Goal: Information Seeking & Learning: Check status

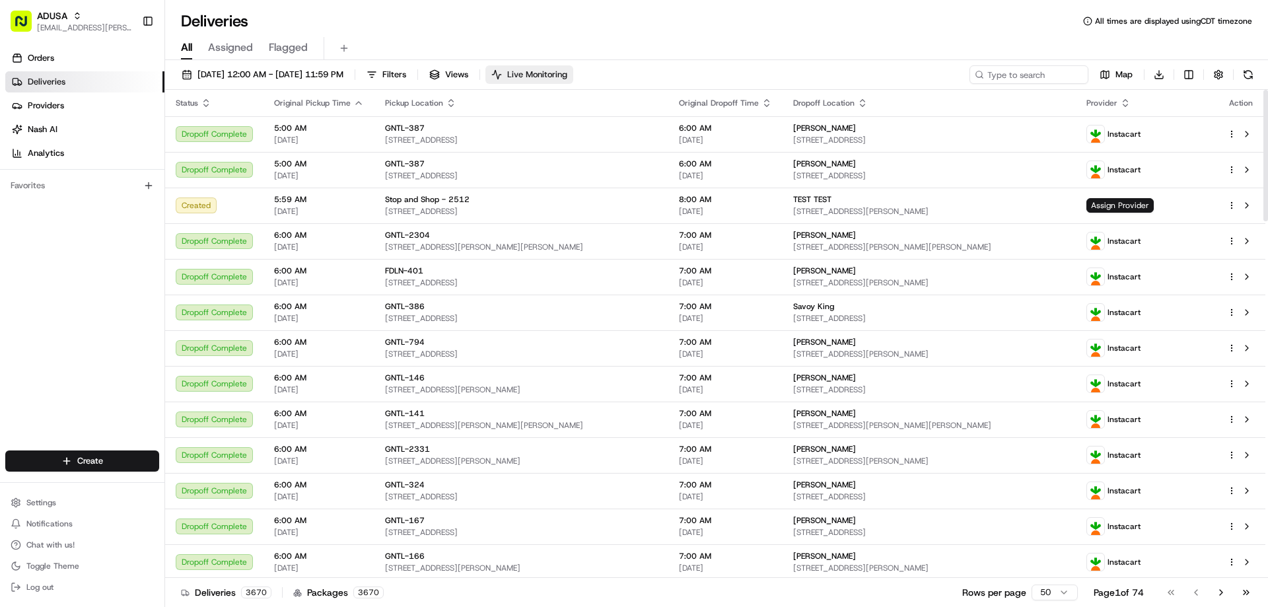
click at [567, 71] on span "Live Monitoring" at bounding box center [537, 75] width 60 height 12
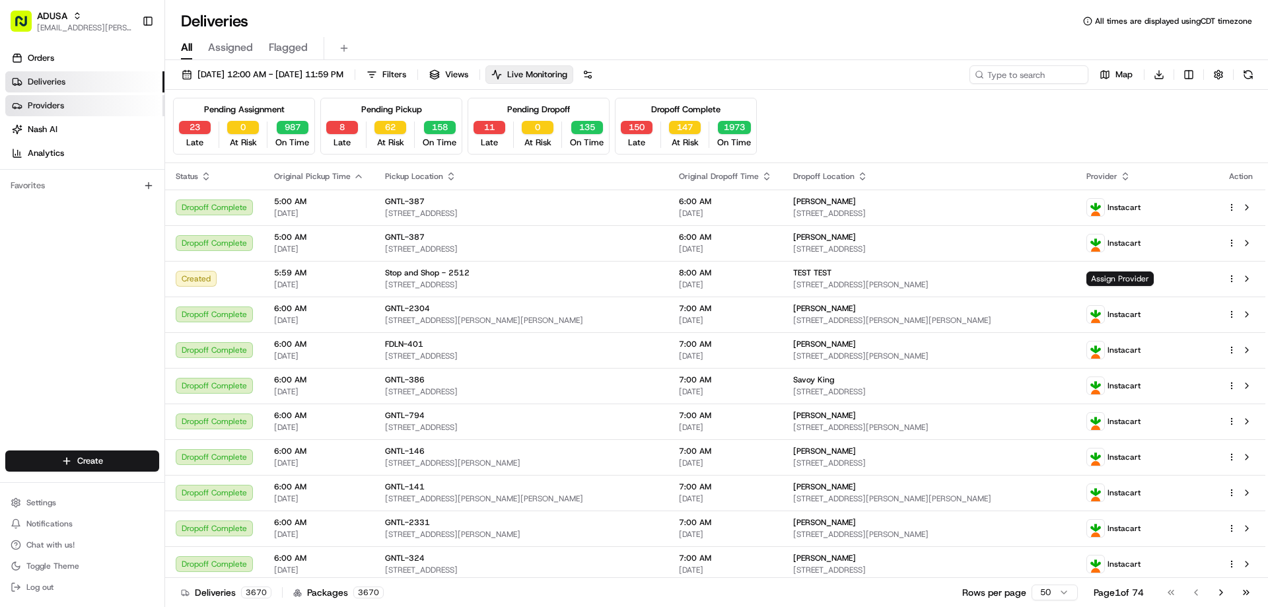
click at [24, 102] on link "Providers" at bounding box center [84, 105] width 159 height 21
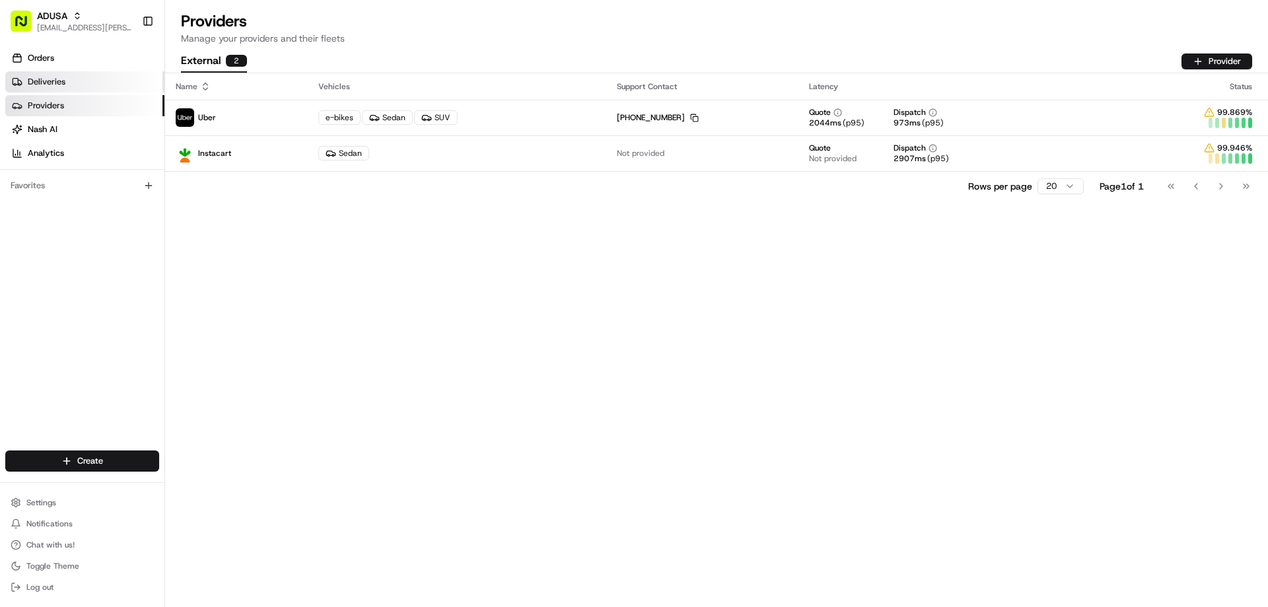
click at [33, 73] on link "Deliveries" at bounding box center [84, 81] width 159 height 21
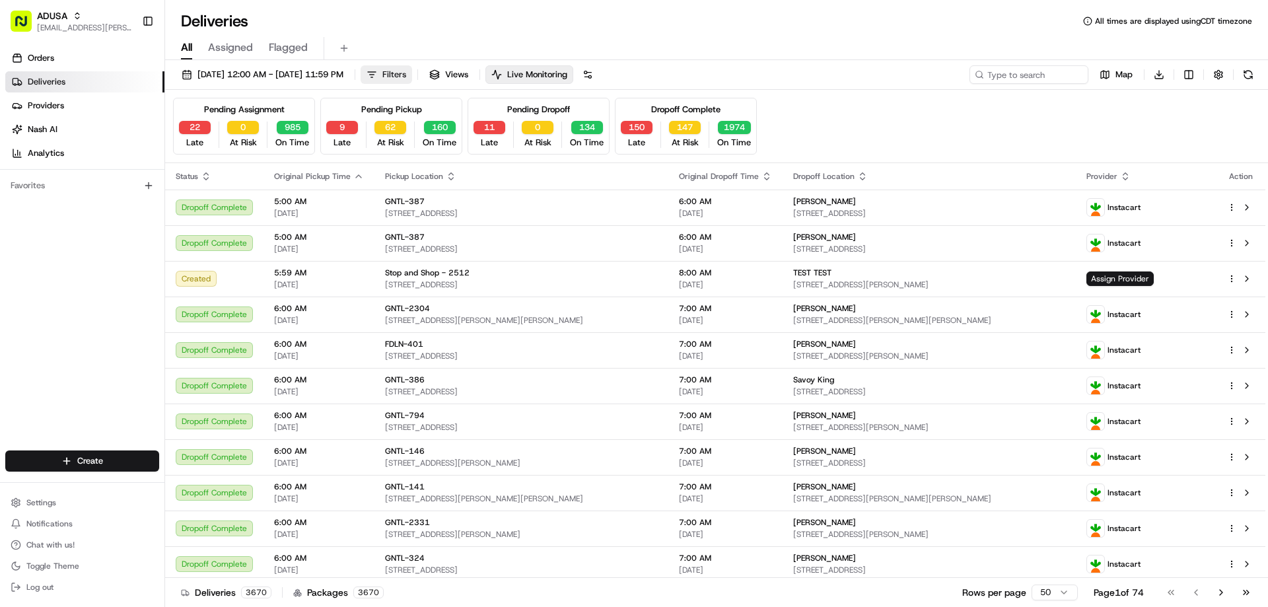
click at [406, 79] on span "Filters" at bounding box center [394, 75] width 24 height 12
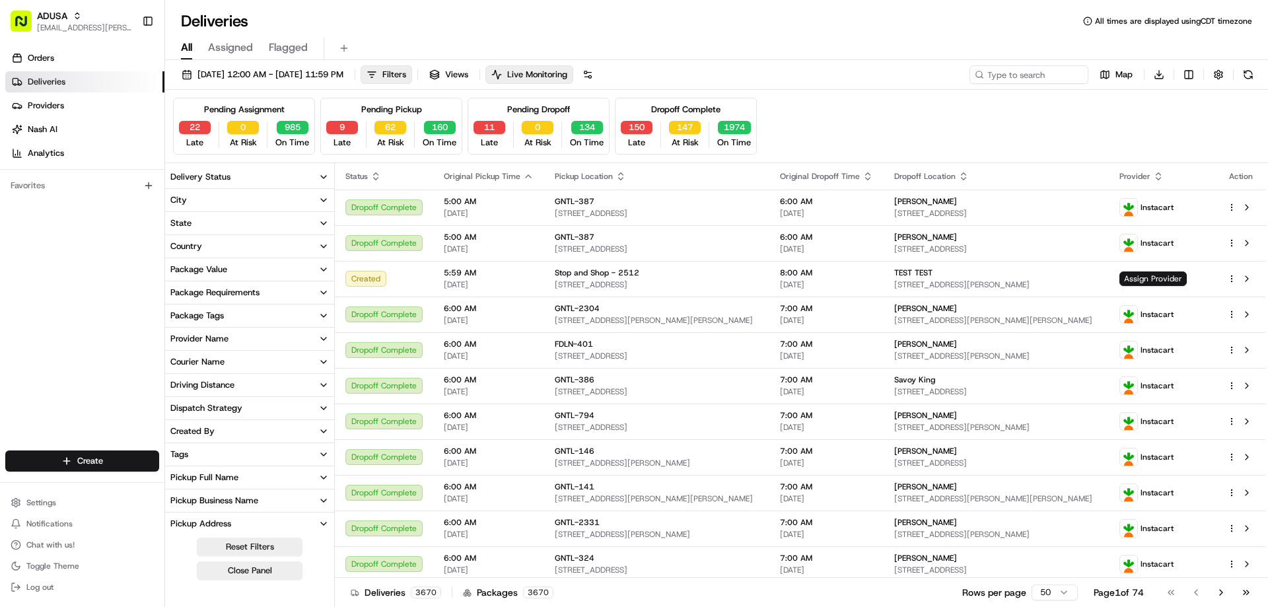
click at [324, 338] on icon "button" at bounding box center [323, 338] width 11 height 11
click at [172, 401] on button "Uber" at bounding box center [173, 401] width 11 height 11
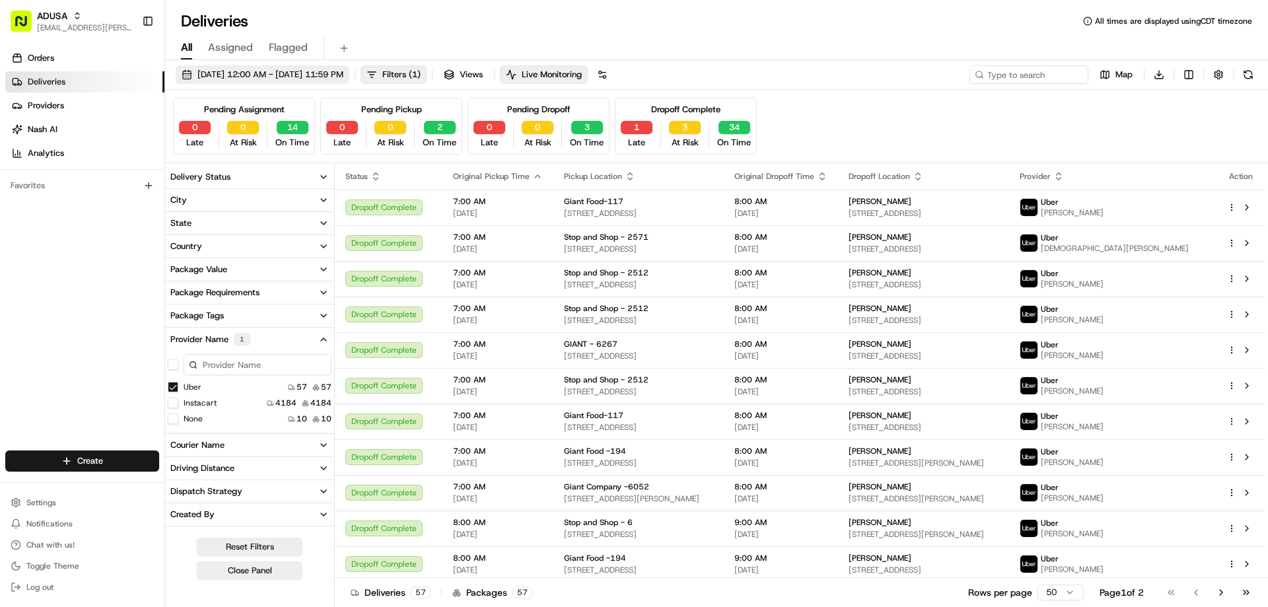
click at [273, 73] on span "[DATE] 12:00 AM - [DATE] 11:59 PM" at bounding box center [270, 75] width 146 height 12
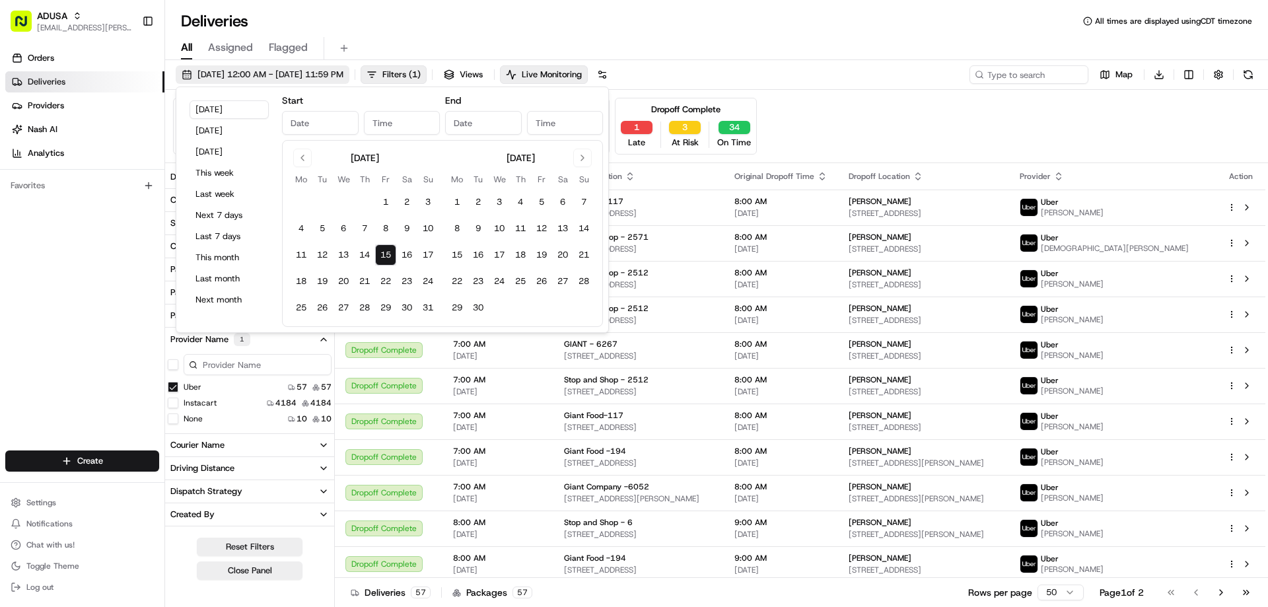
type input "[DATE]"
type input "12:00 AM"
type input "[DATE]"
type input "11:59 PM"
click at [366, 254] on button "14" at bounding box center [364, 254] width 21 height 21
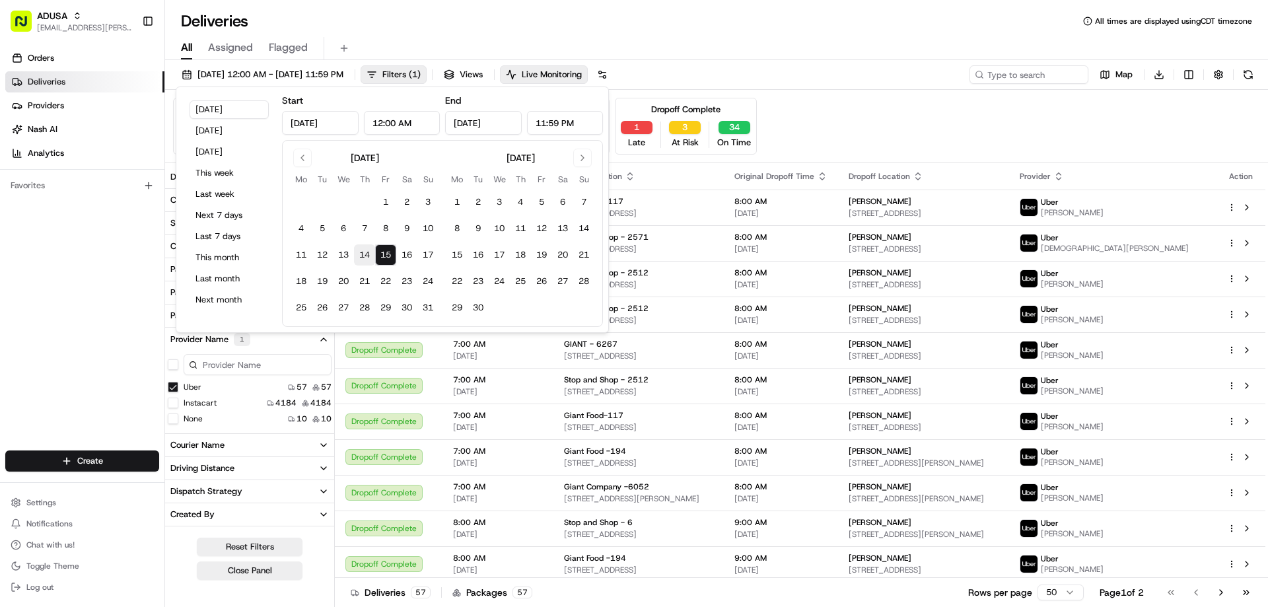
type input "[DATE]"
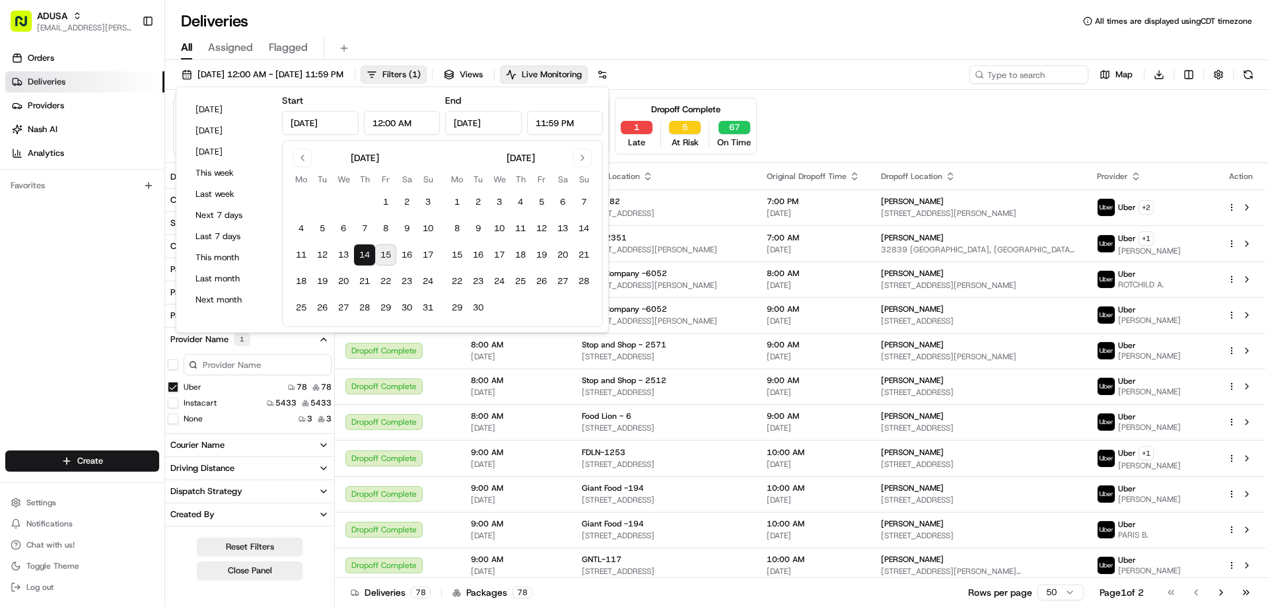
click at [613, 26] on div "Deliveries All times are displayed using CDT timezone" at bounding box center [716, 21] width 1103 height 21
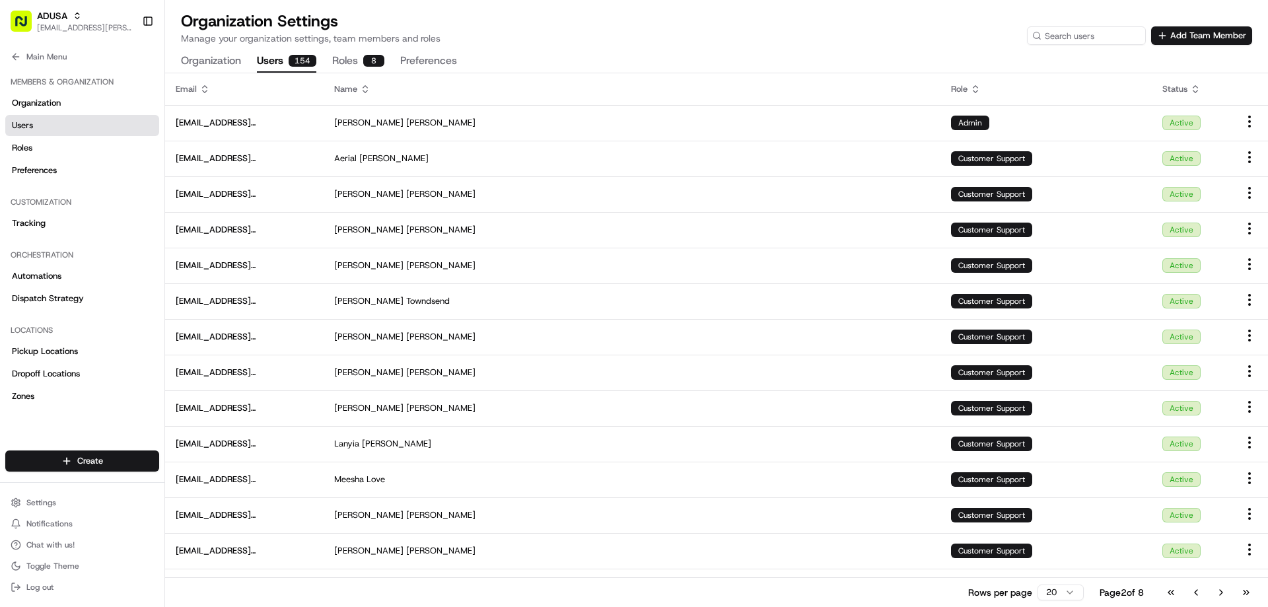
scroll to position [241, 0]
